Goal: Task Accomplishment & Management: Manage account settings

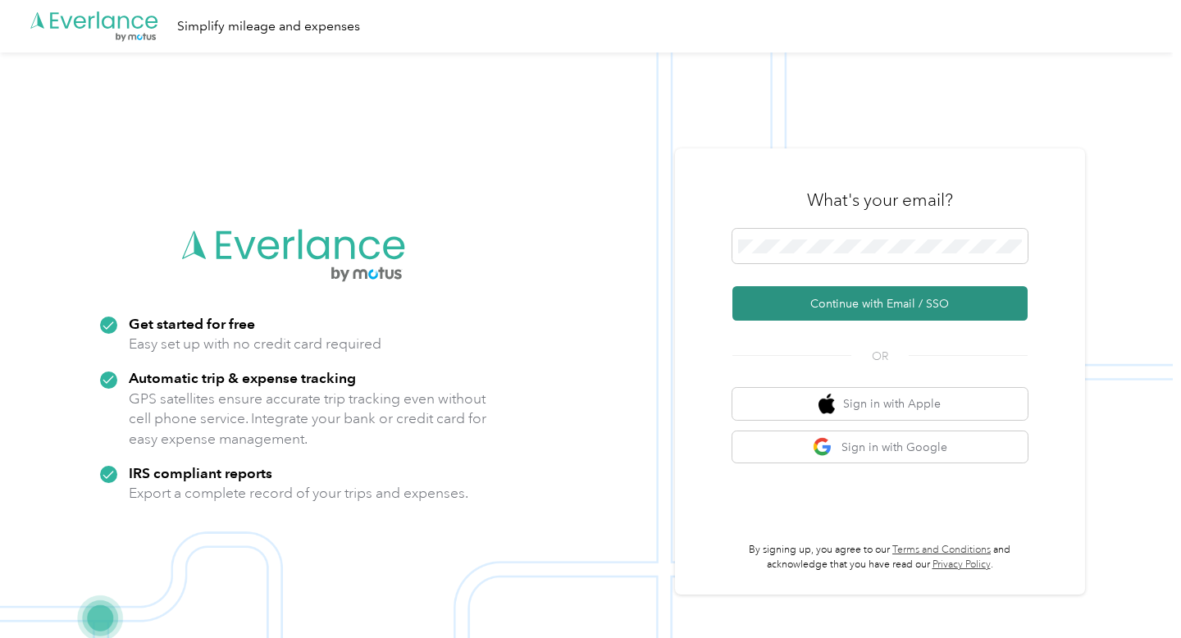
click at [863, 308] on button "Continue with Email / SSO" at bounding box center [879, 303] width 295 height 34
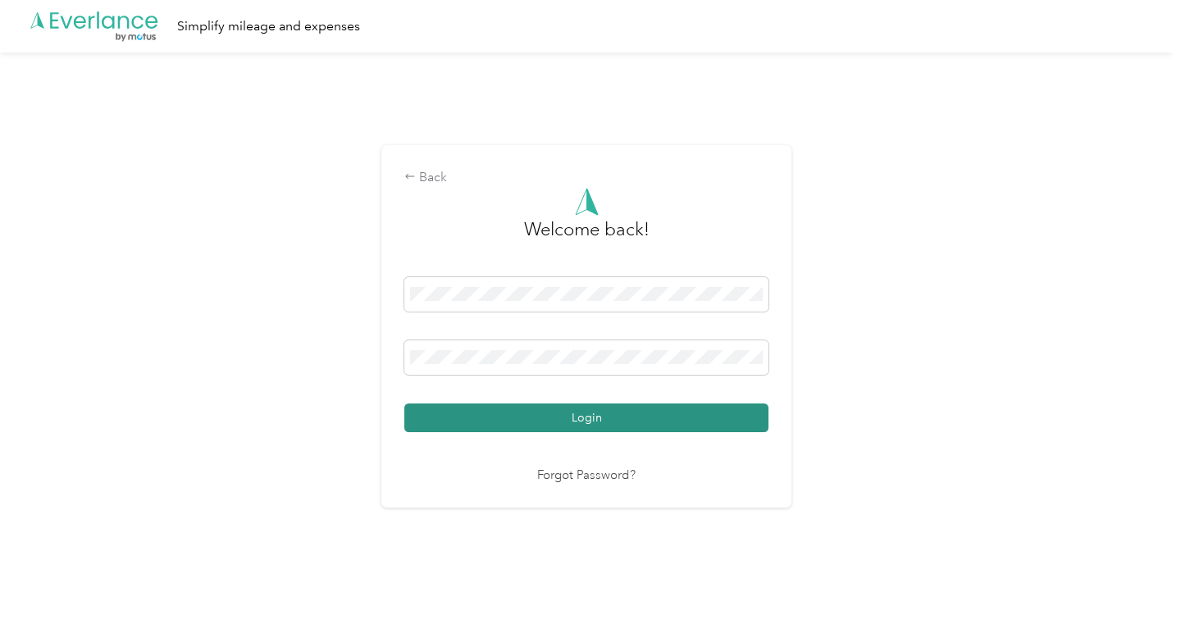
click at [667, 419] on button "Login" at bounding box center [586, 417] width 364 height 29
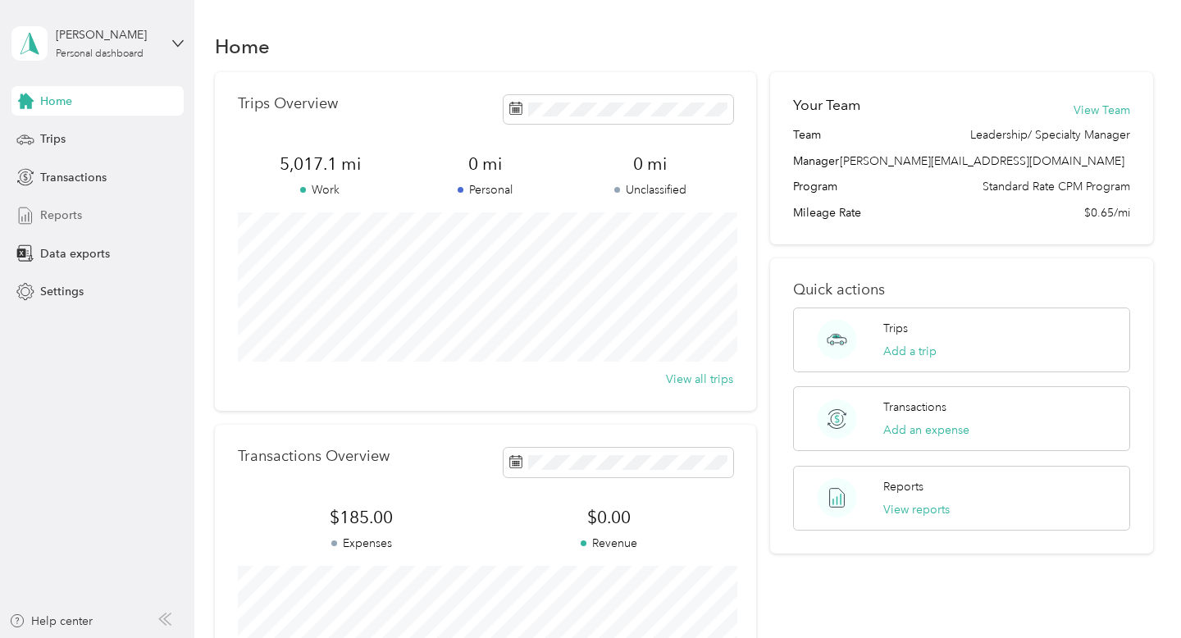
click at [53, 217] on span "Reports" at bounding box center [61, 215] width 42 height 17
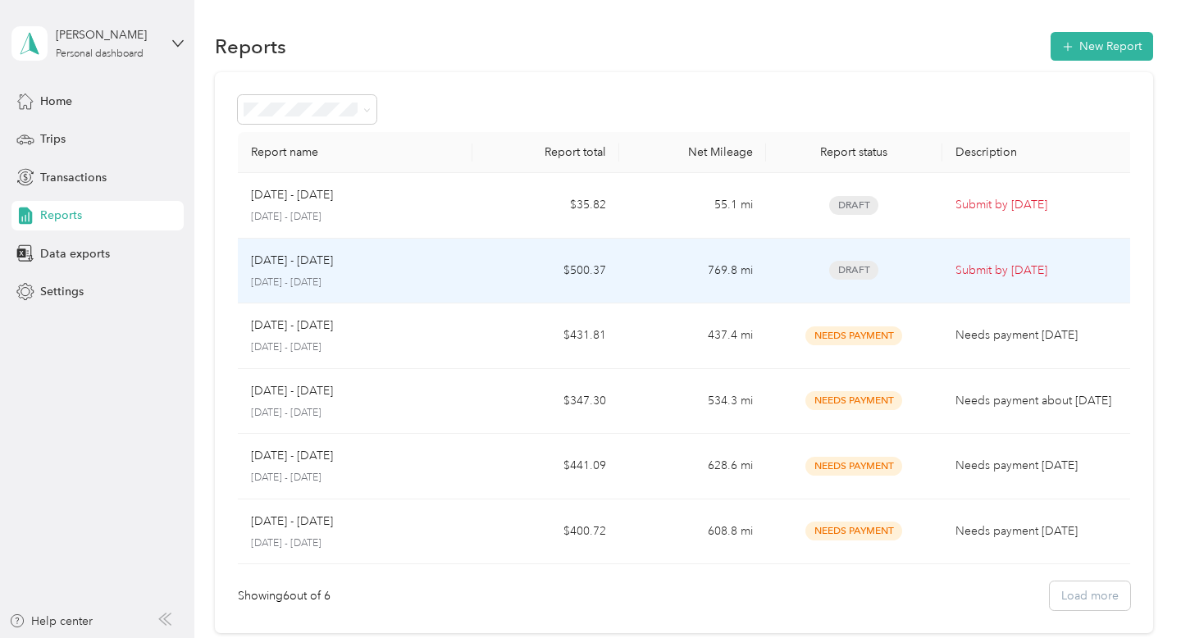
click at [508, 260] on td "$500.37" at bounding box center [545, 272] width 147 height 66
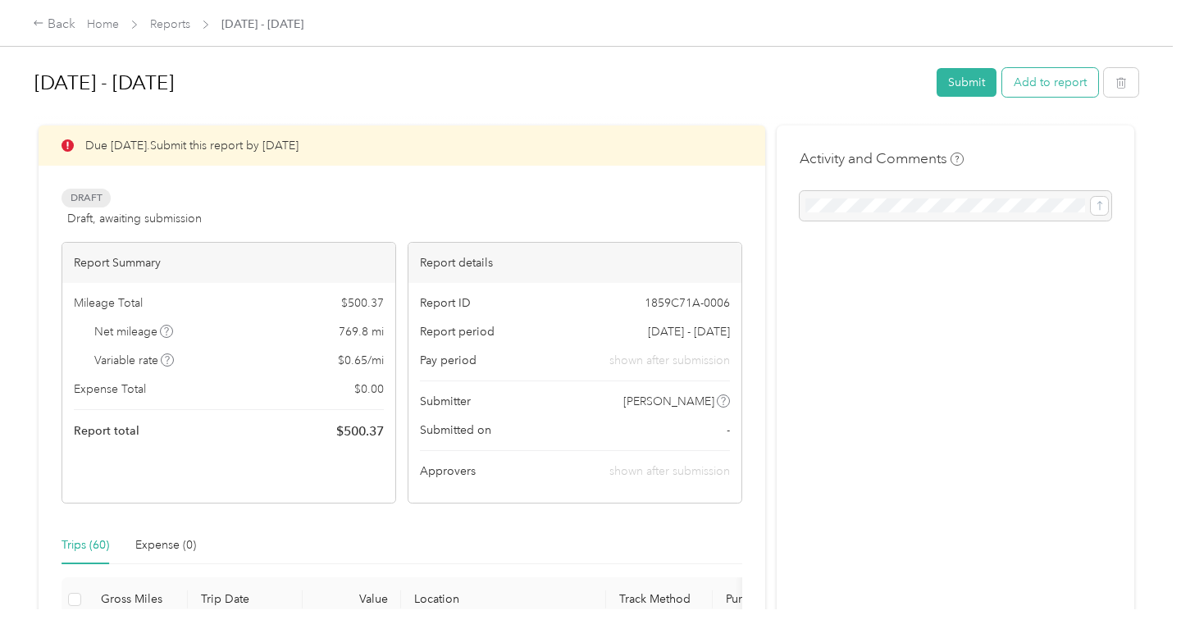
click at [1069, 83] on button "Add to report" at bounding box center [1050, 82] width 96 height 29
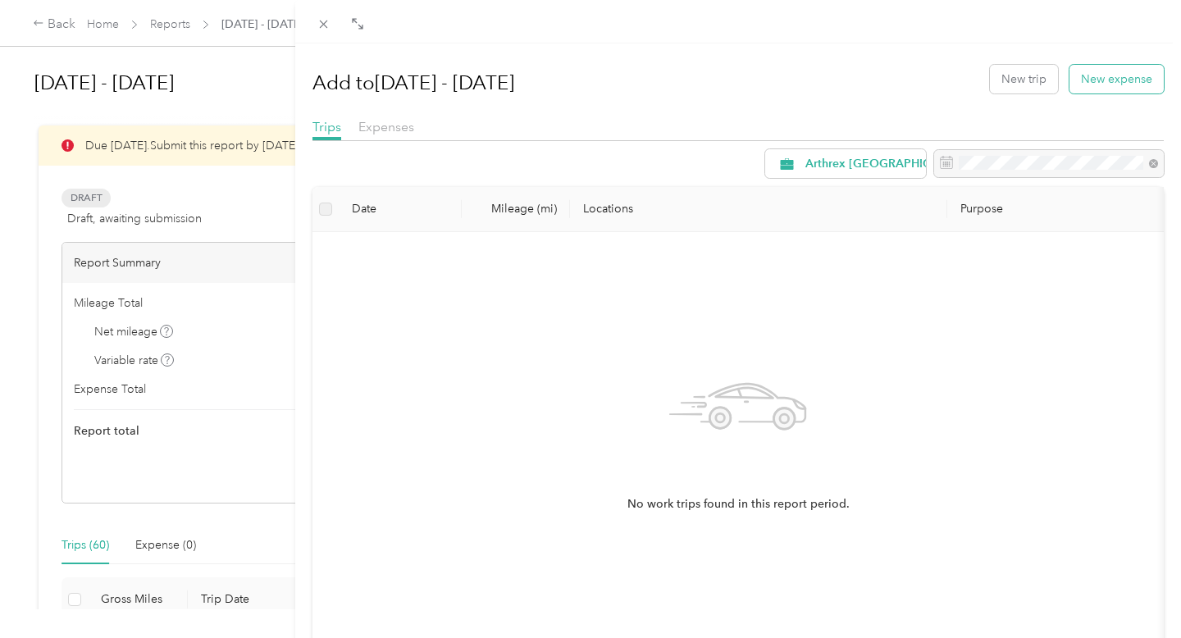
click at [1115, 80] on button "New expense" at bounding box center [1116, 79] width 94 height 29
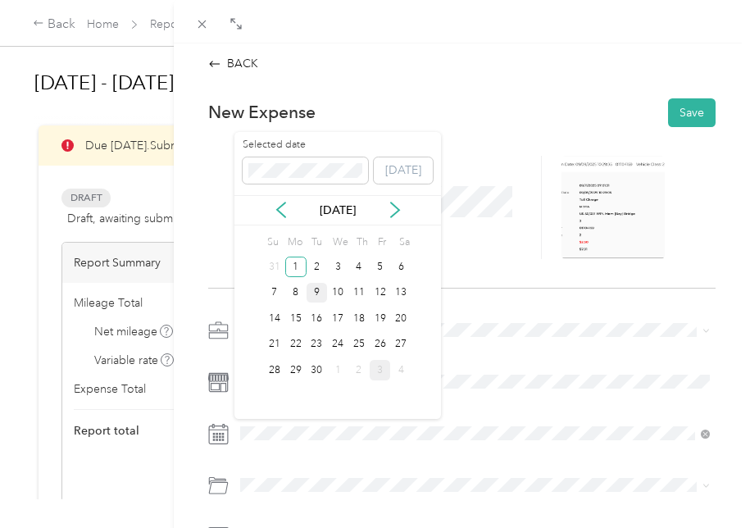
click at [315, 289] on div "9" at bounding box center [317, 293] width 21 height 21
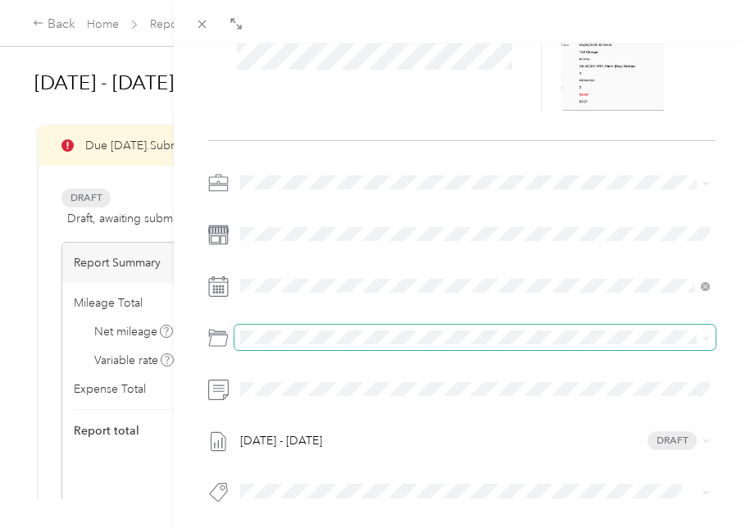
scroll to position [158, 0]
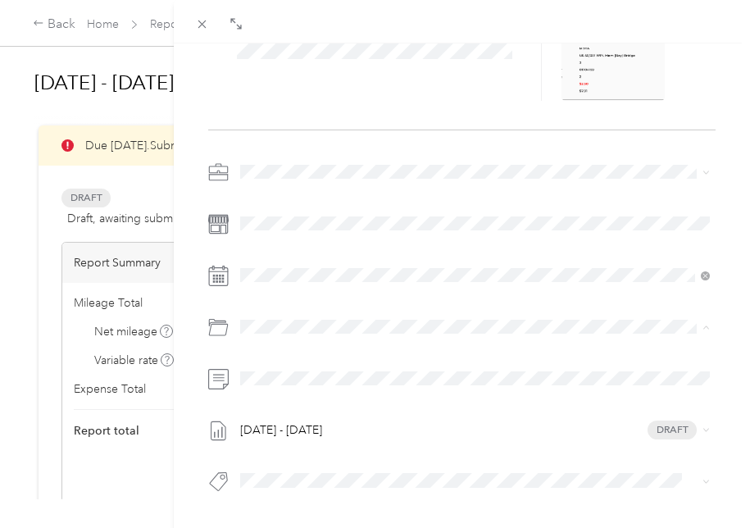
click at [334, 441] on div "Tolls" at bounding box center [495, 449] width 420 height 17
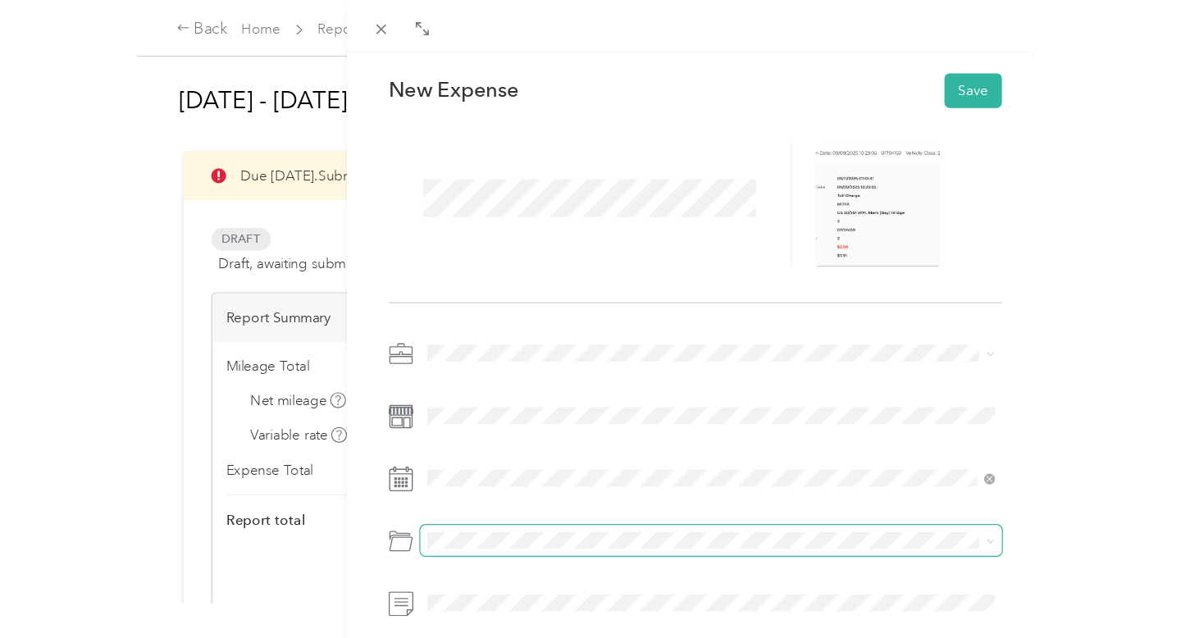
scroll to position [0, 0]
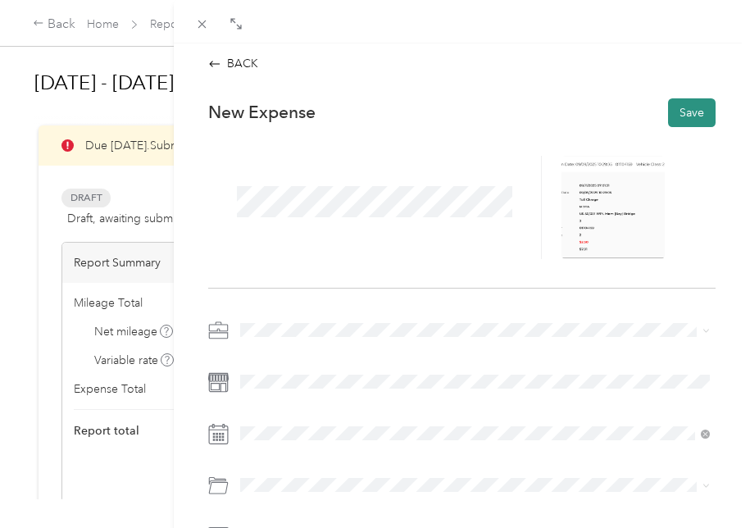
click at [680, 106] on button "Save" at bounding box center [692, 112] width 48 height 29
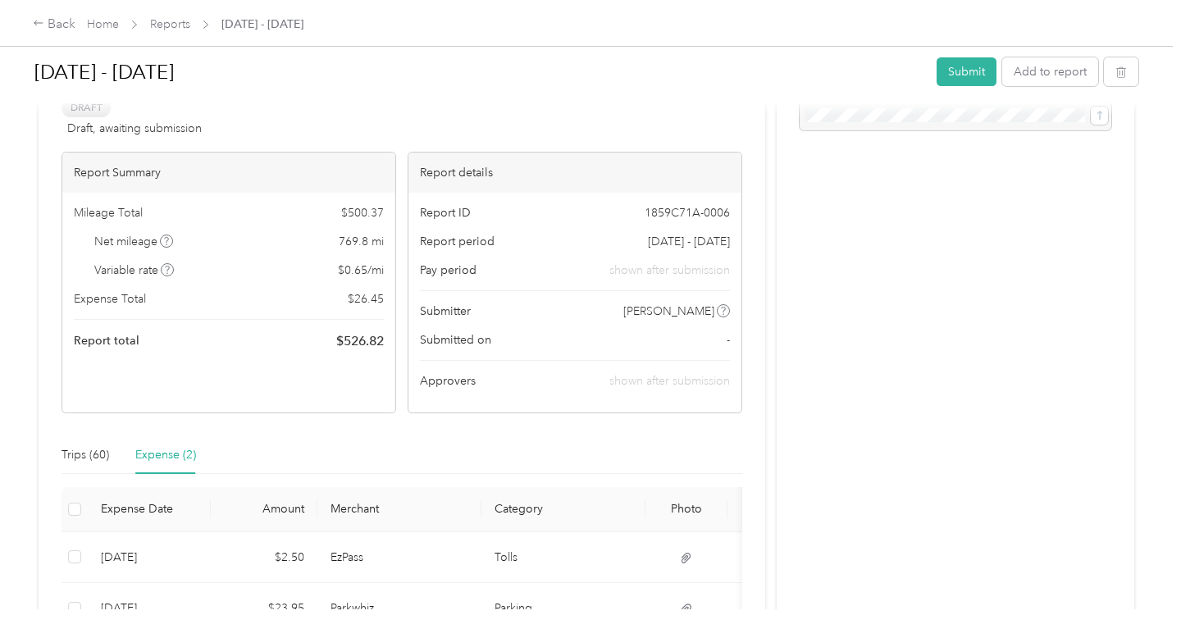
scroll to position [226, 0]
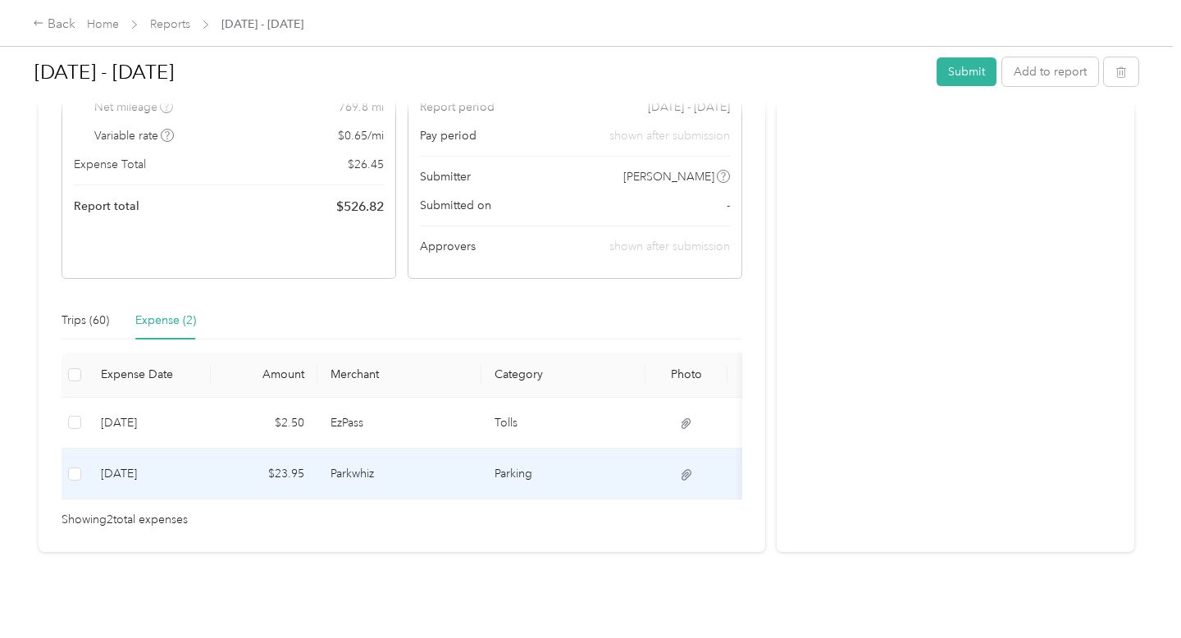
click at [376, 470] on td "Parkwhiz" at bounding box center [399, 474] width 164 height 51
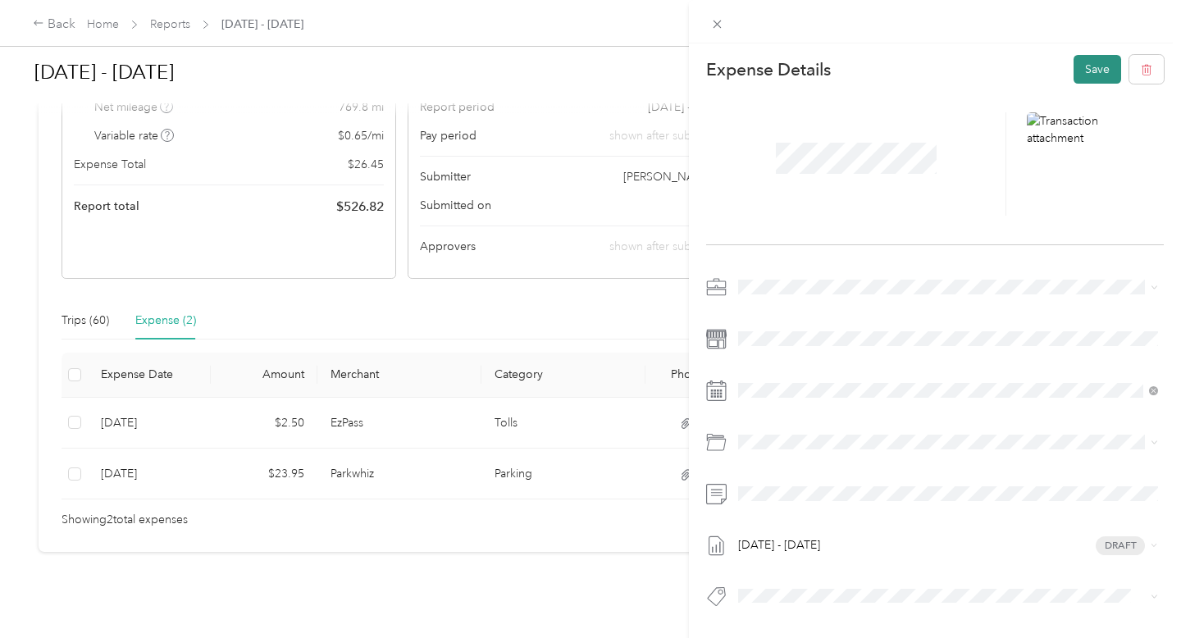
click at [1095, 62] on button "Save" at bounding box center [1097, 69] width 48 height 29
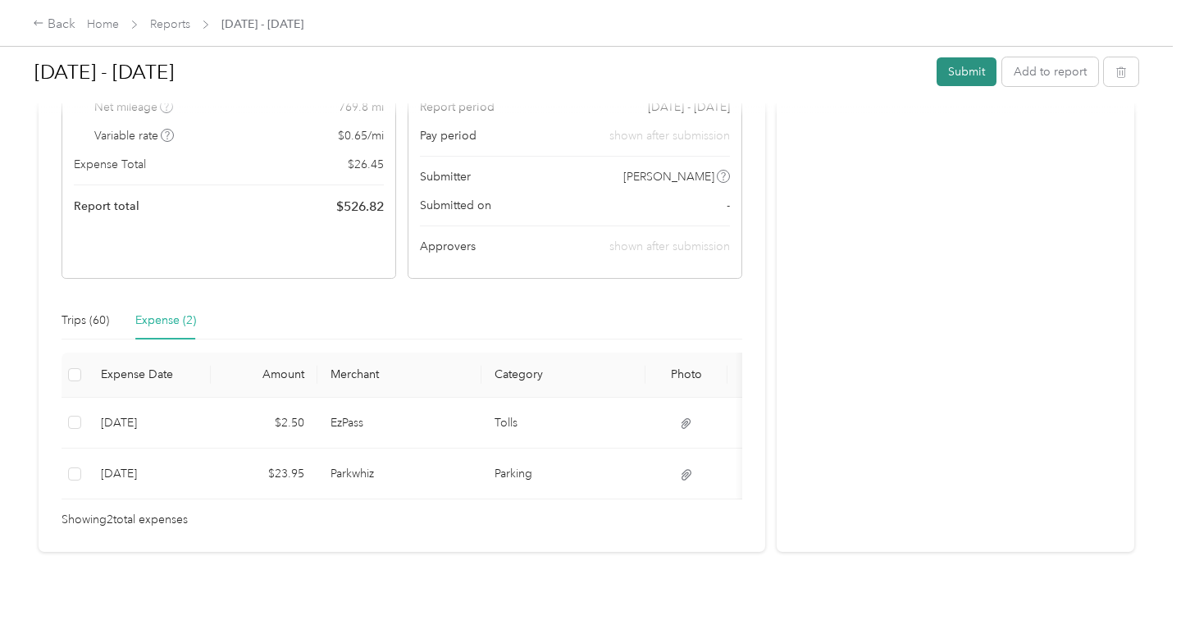
click at [973, 70] on button "Submit" at bounding box center [966, 71] width 60 height 29
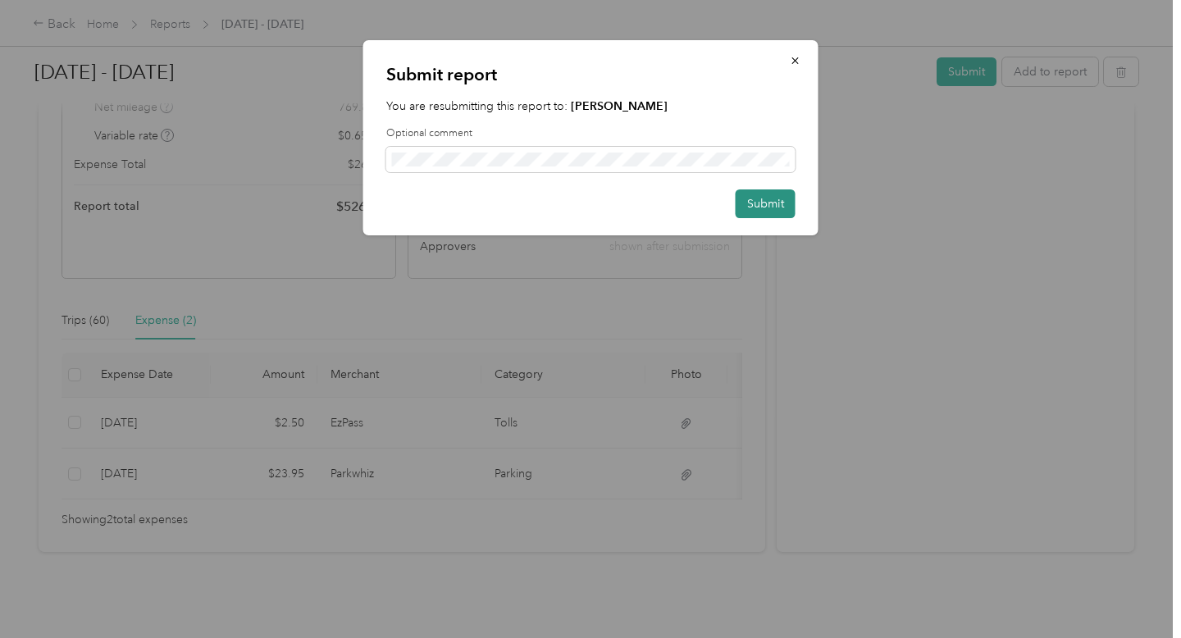
click at [771, 202] on button "Submit" at bounding box center [766, 203] width 60 height 29
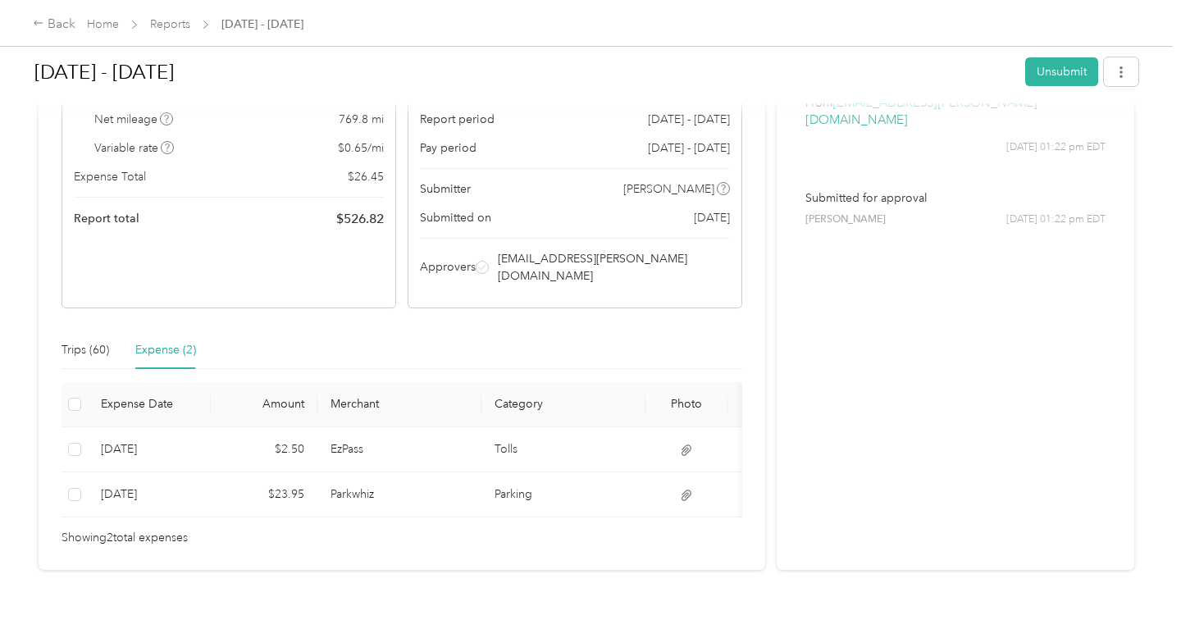
scroll to position [0, 0]
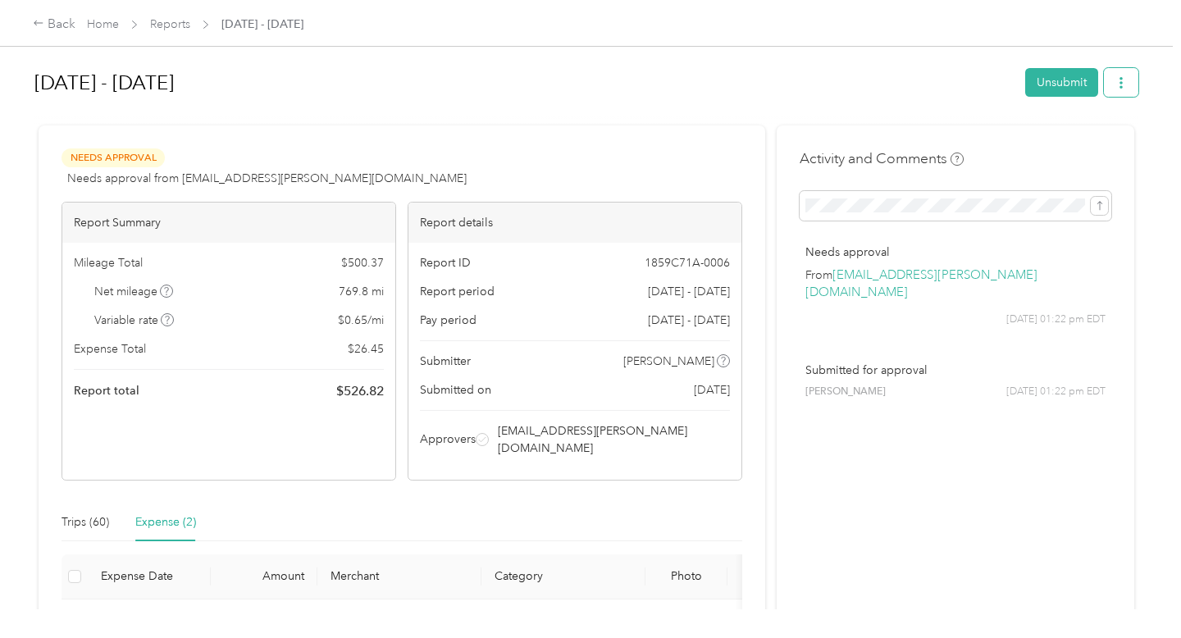
click at [1126, 79] on icon "button" at bounding box center [1120, 82] width 11 height 11
click at [565, 96] on h1 "[DATE] - [DATE]" at bounding box center [523, 82] width 979 height 39
click at [111, 21] on link "Home" at bounding box center [103, 24] width 32 height 14
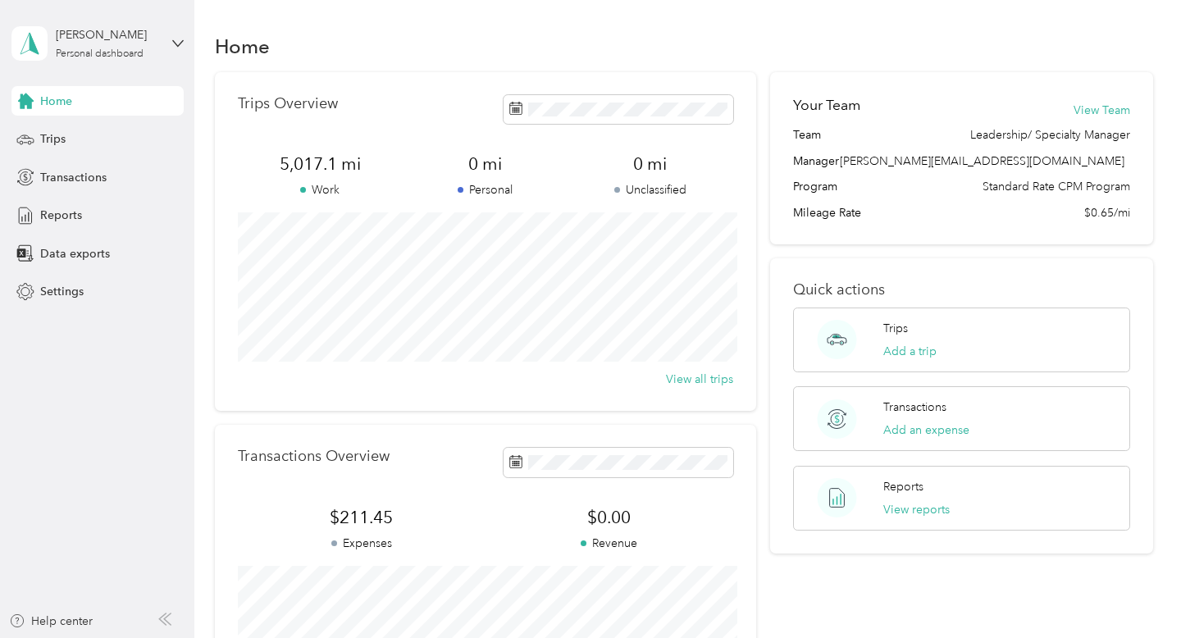
click at [40, 198] on div "Home Trips Transactions Reports Data exports Settings" at bounding box center [97, 196] width 172 height 221
click at [44, 211] on span "Reports" at bounding box center [61, 215] width 42 height 17
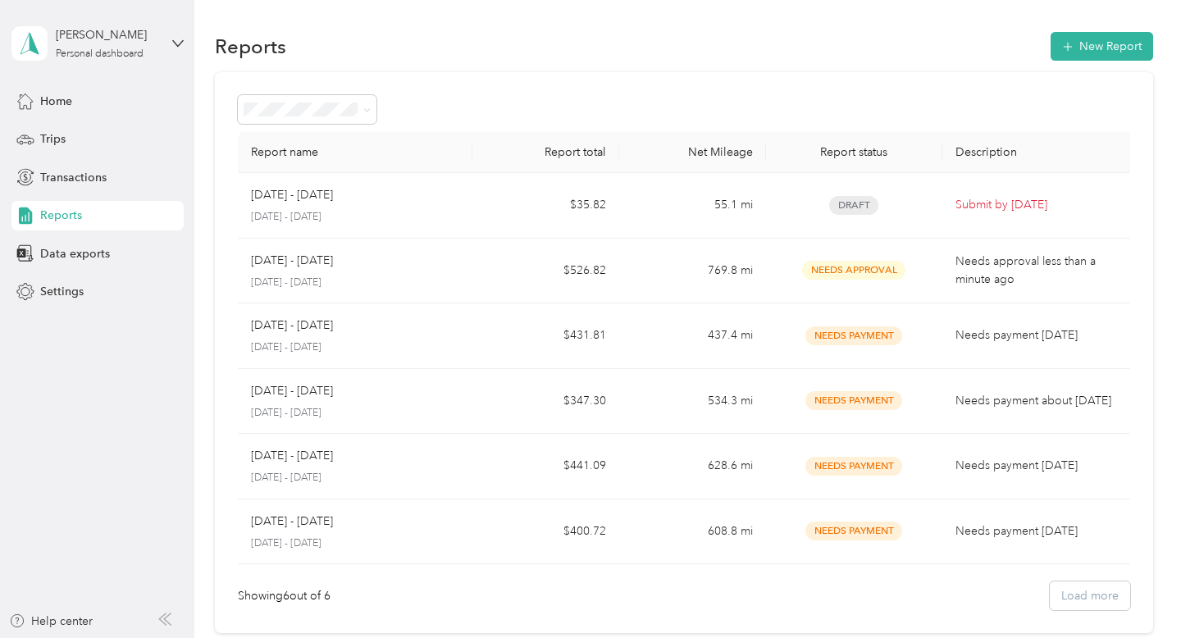
click at [177, 34] on div "Kerry Lynn Personal dashboard" at bounding box center [97, 43] width 172 height 57
click at [69, 134] on div "Log out" at bounding box center [56, 130] width 63 height 17
